Goal: Task Accomplishment & Management: Manage account settings

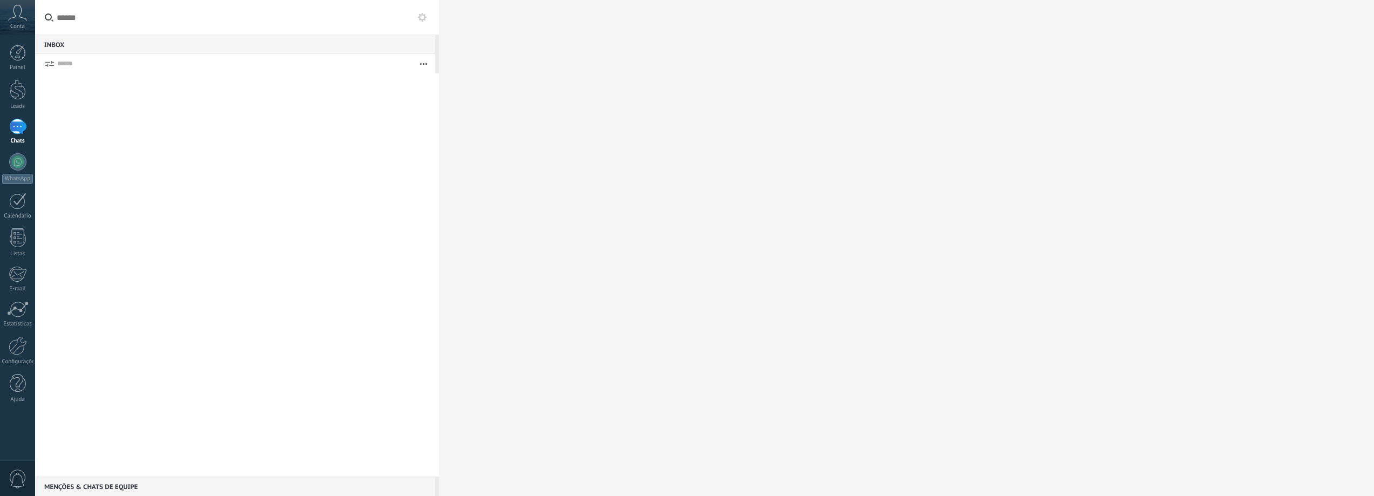
click at [19, 20] on icon at bounding box center [17, 13] width 19 height 16
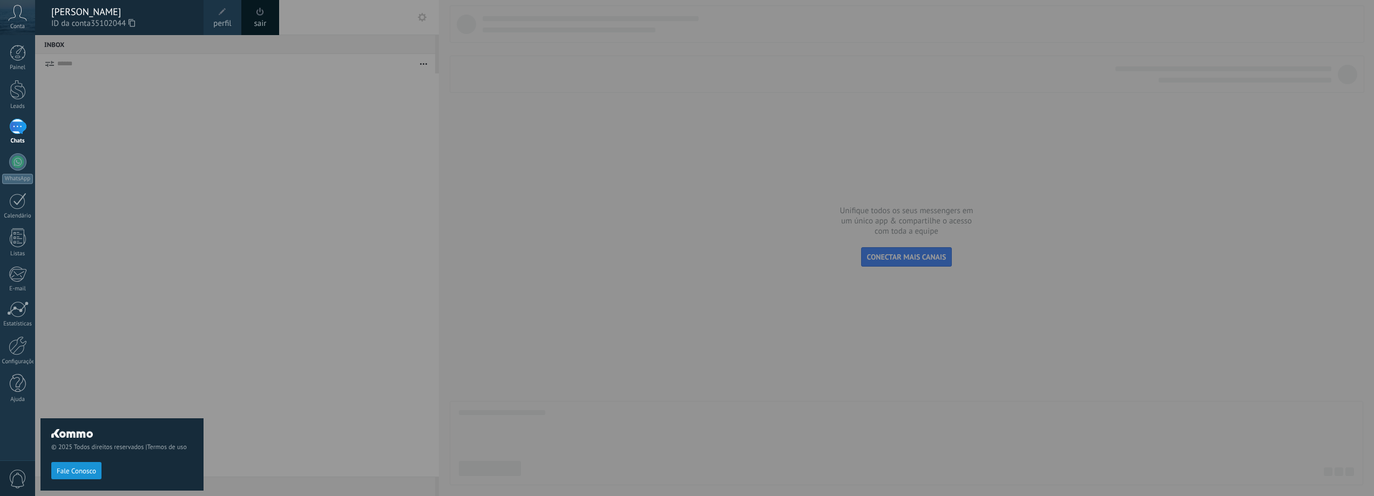
click at [170, 19] on span "ID da conta 35102044" at bounding box center [121, 24] width 141 height 12
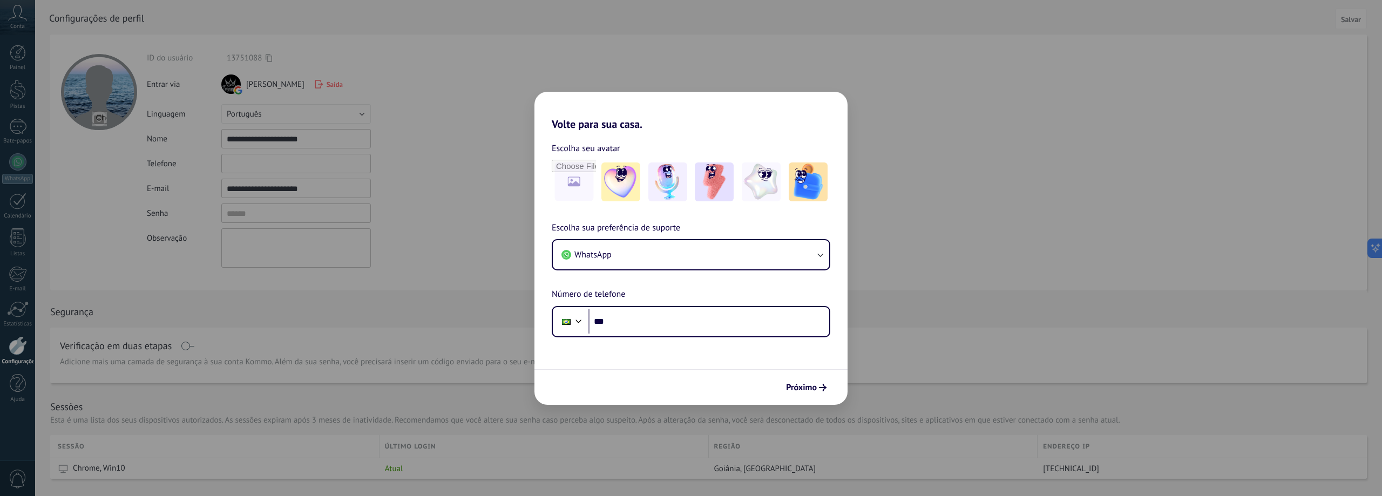
click at [289, 83] on div "Volte para sua casa. Escolha seu avatar [PERSON_NAME] sua preferência de suport…" at bounding box center [691, 248] width 1382 height 496
drag, startPoint x: 930, startPoint y: 215, endPoint x: 892, endPoint y: 220, distance: 38.0
click at [930, 215] on div "Volte para sua casa. Escolha seu avatar [PERSON_NAME] sua preferência de suport…" at bounding box center [691, 248] width 1382 height 496
click at [343, 261] on div "Volte para sua casa. Escolha seu avatar [PERSON_NAME] sua preferência de suport…" at bounding box center [691, 248] width 1382 height 496
click at [271, 212] on div "Volte para sua casa. Escolha seu avatar [PERSON_NAME] sua preferência de suport…" at bounding box center [691, 248] width 1382 height 496
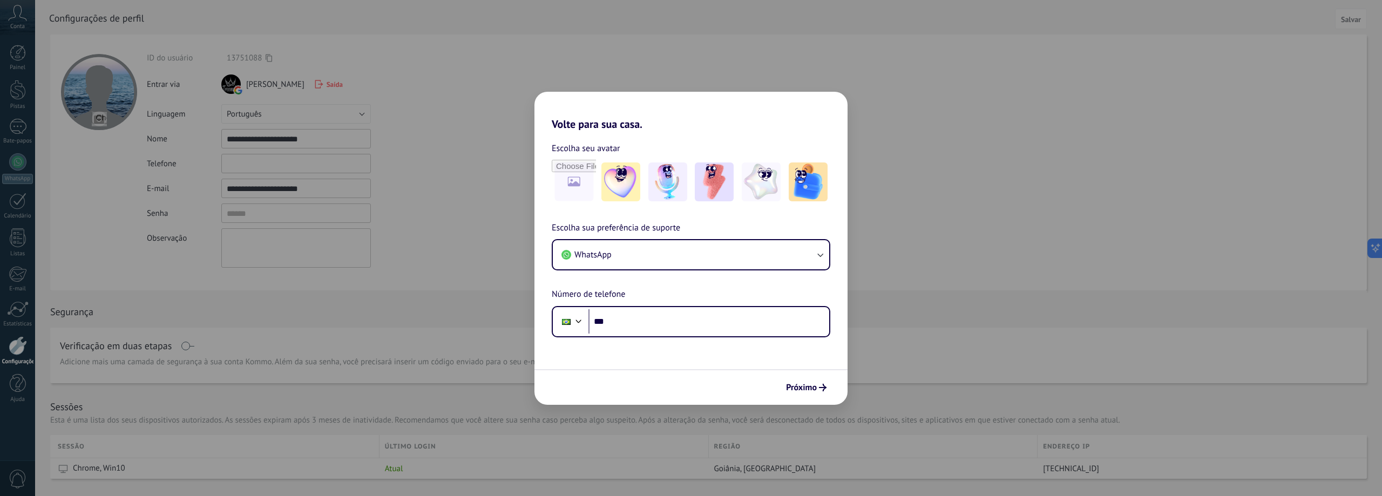
drag, startPoint x: 11, startPoint y: 6, endPoint x: 16, endPoint y: 15, distance: 10.2
click at [12, 6] on div "Volte para sua casa. Escolha seu avatar [PERSON_NAME] sua preferência de suport…" at bounding box center [691, 248] width 1382 height 496
click at [17, 15] on div "Volte para sua casa. Escolha seu avatar [PERSON_NAME] sua preferência de suport…" at bounding box center [691, 248] width 1382 height 496
